Goal: Information Seeking & Learning: Learn about a topic

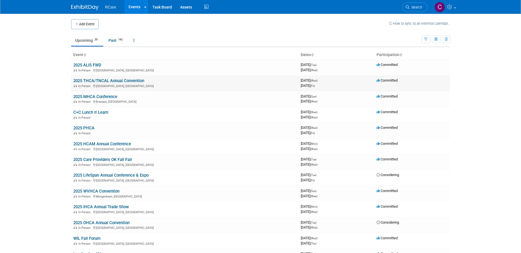
click at [98, 80] on link "2025 THCA/TNCAL Annual Convention" at bounding box center [108, 80] width 71 height 5
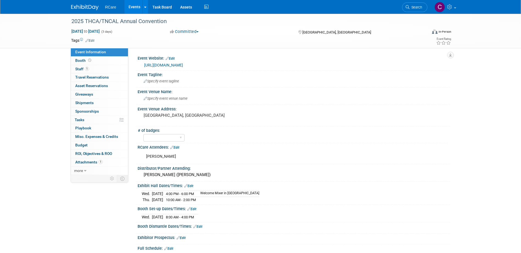
click at [183, 65] on link "https://www.thca.org/annual-convention/" at bounding box center [163, 65] width 39 height 4
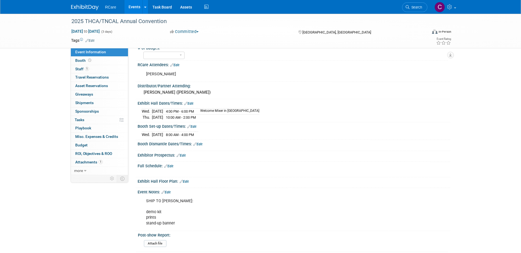
scroll to position [110, 0]
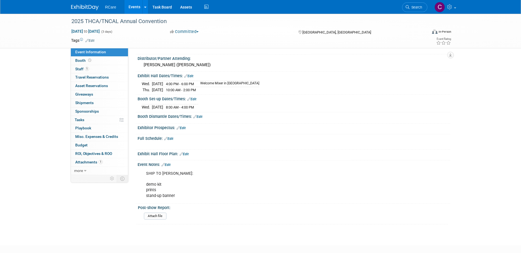
click at [102, 48] on div "2025 THCA/TNCAL Annual Convention Aug 20, 2025 to Aug 22, 2025 (3 days) Aug 20,…" at bounding box center [261, 31] width 388 height 34
click at [102, 51] on span "Event Information" at bounding box center [90, 52] width 31 height 4
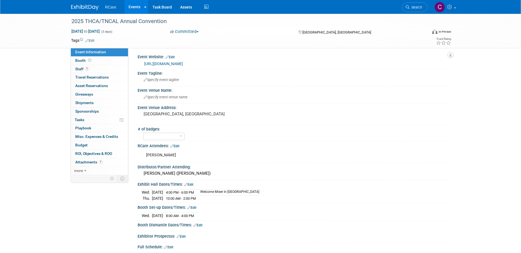
scroll to position [0, 0]
